Goal: Navigation & Orientation: Find specific page/section

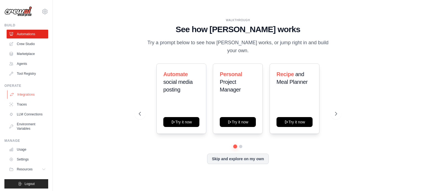
drag, startPoint x: 30, startPoint y: 95, endPoint x: 33, endPoint y: 95, distance: 3.0
click at [30, 95] on link "Integrations" at bounding box center [28, 94] width 42 height 9
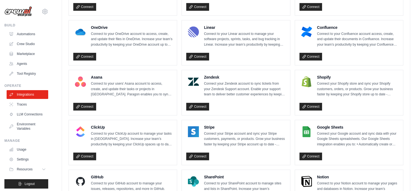
scroll to position [309, 0]
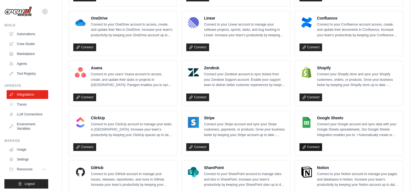
click at [320, 143] on link "Connect" at bounding box center [310, 147] width 23 height 8
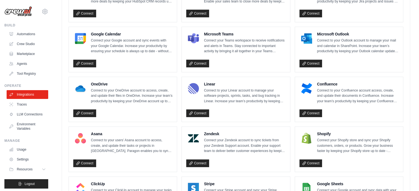
scroll to position [113, 0]
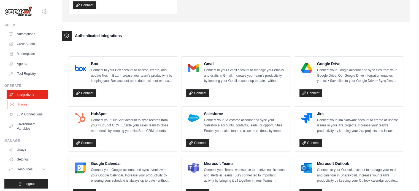
click at [19, 105] on link "Traces" at bounding box center [28, 104] width 42 height 9
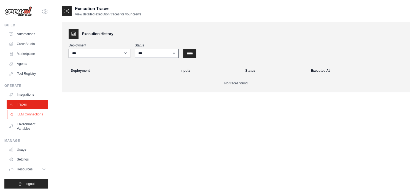
click at [28, 115] on link "LLM Connections" at bounding box center [28, 114] width 42 height 9
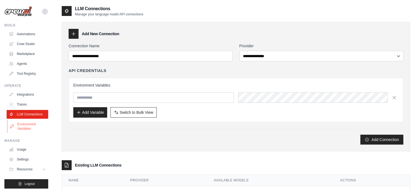
click at [26, 129] on link "Environment Variables" at bounding box center [28, 126] width 42 height 13
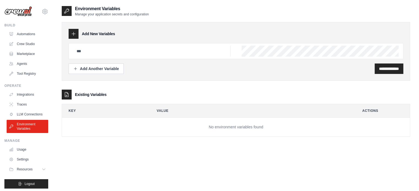
click at [351, 17] on div "**********" at bounding box center [236, 77] width 348 height 120
click at [337, 22] on div "**********" at bounding box center [236, 77] width 348 height 120
click at [25, 96] on link "Integrations" at bounding box center [28, 94] width 42 height 9
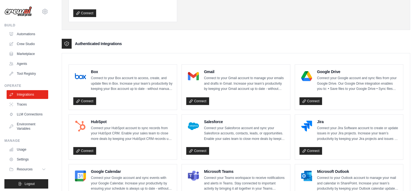
scroll to position [105, 0]
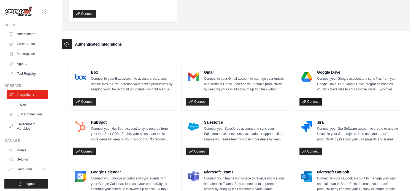
click at [311, 99] on link "Connect" at bounding box center [310, 102] width 23 height 8
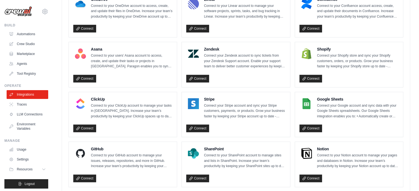
scroll to position [388, 0]
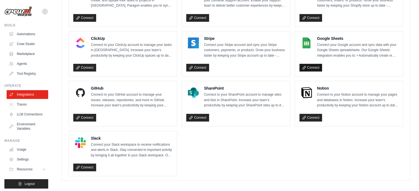
click at [314, 64] on link "Connect" at bounding box center [310, 68] width 23 height 8
click at [311, 65] on link "Connect" at bounding box center [310, 68] width 23 height 8
